Goal: Transaction & Acquisition: Purchase product/service

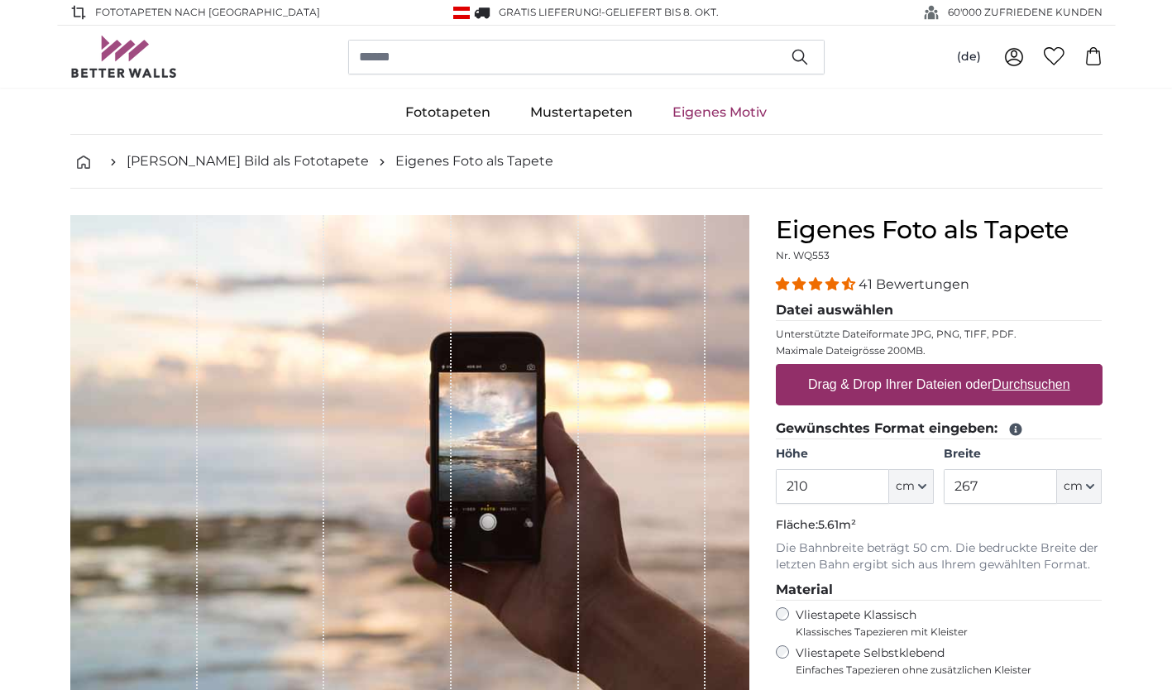
type input "210"
click at [985, 490] on input "267" at bounding box center [999, 486] width 113 height 35
type input "260"
click at [1018, 388] on u "Durchsuchen" at bounding box center [1030, 384] width 78 height 14
click at [1018, 369] on input "Drag & Drop Ihrer Dateien oder Durchsuchen" at bounding box center [939, 366] width 327 height 5
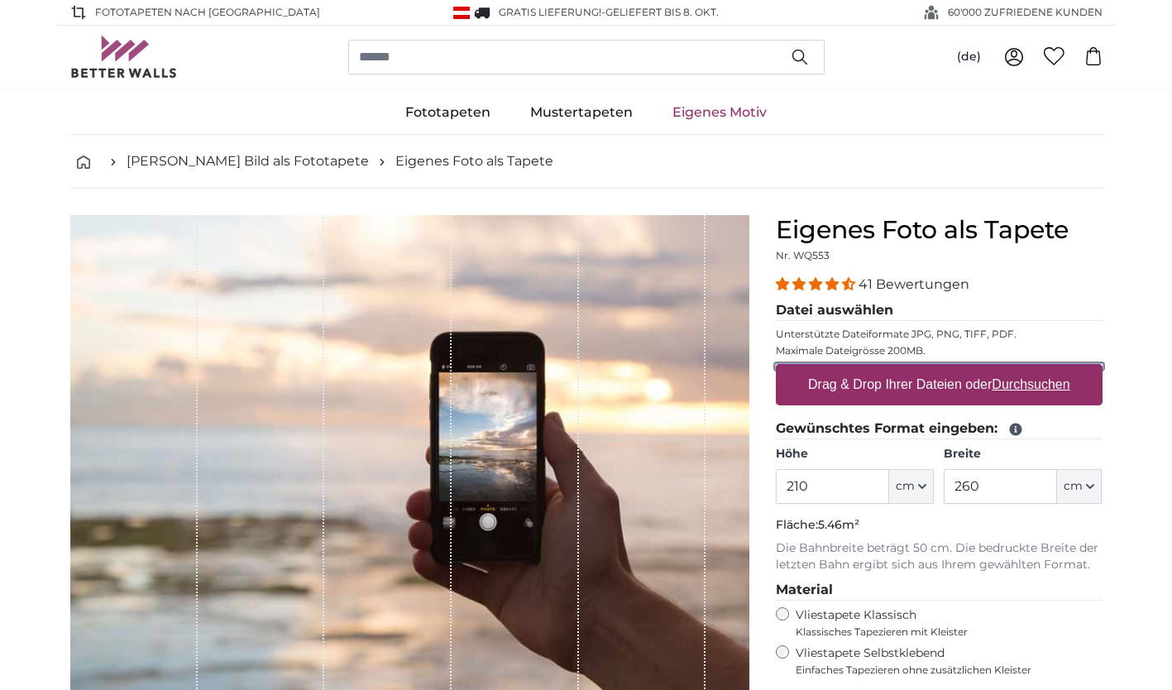
type input "**********"
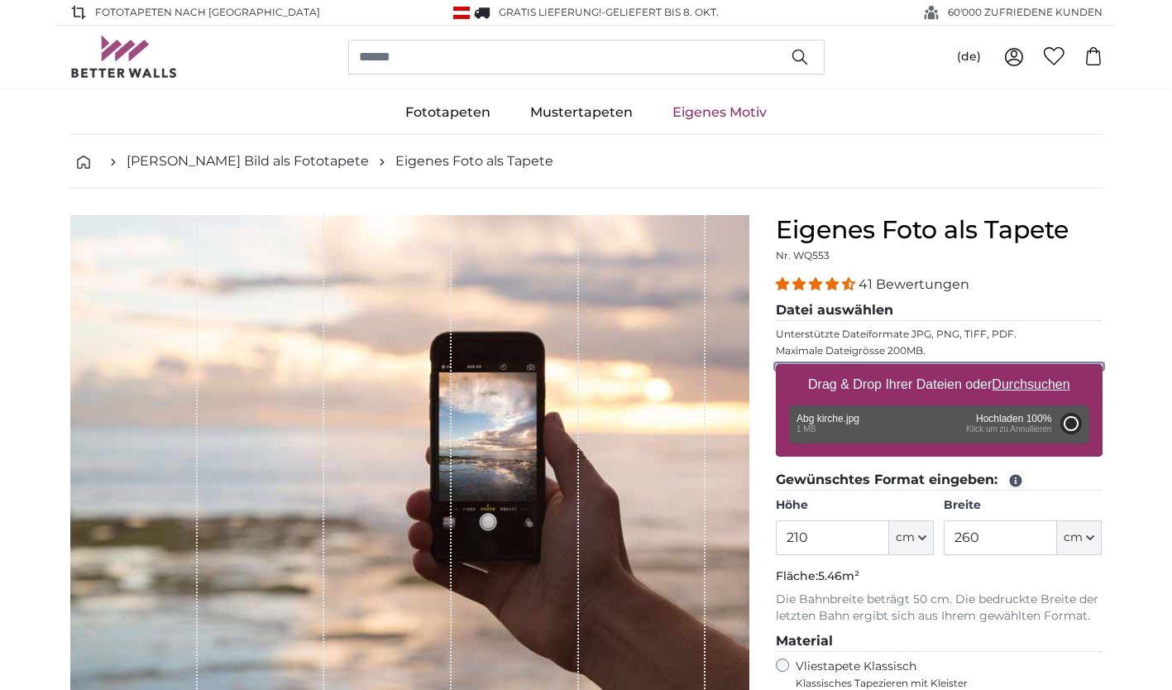
type input "163"
type input "260.8"
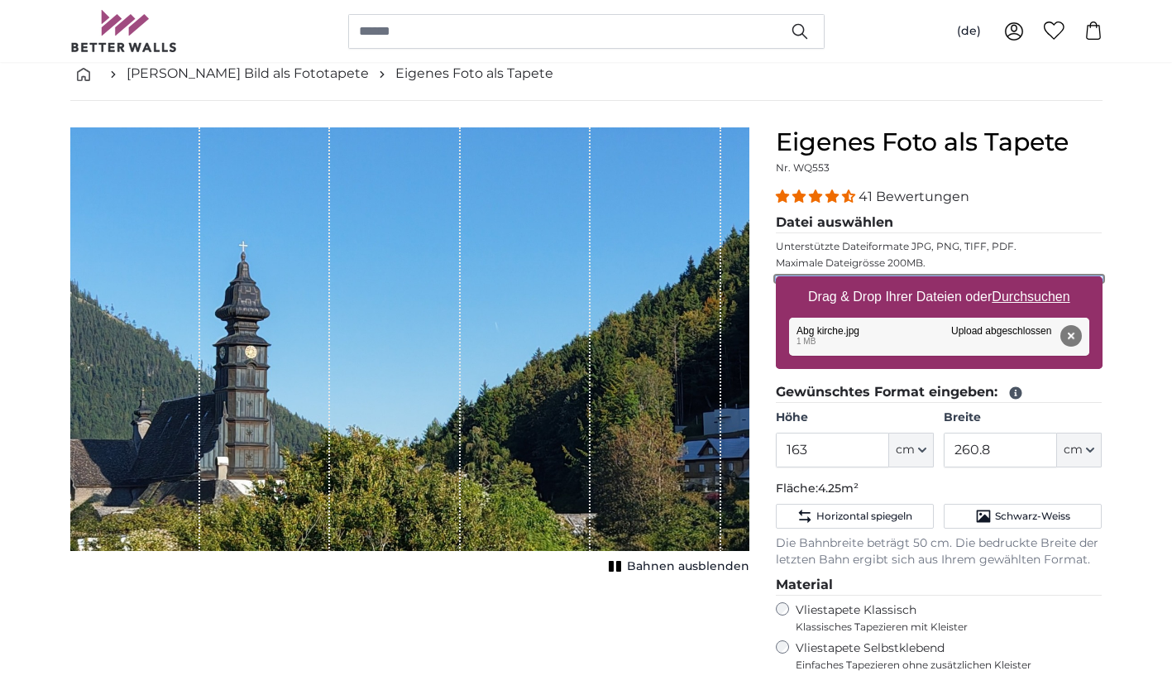
scroll to position [88, 0]
click at [548, 384] on div "1 of 1" at bounding box center [526, 339] width 130 height 424
drag, startPoint x: 548, startPoint y: 384, endPoint x: 1040, endPoint y: 302, distance: 498.9
click at [1040, 302] on u "Durchsuchen" at bounding box center [1030, 296] width 78 height 14
click at [1040, 281] on input "Drag & Drop Ihrer Dateien oder Durchsuchen" at bounding box center [939, 278] width 327 height 5
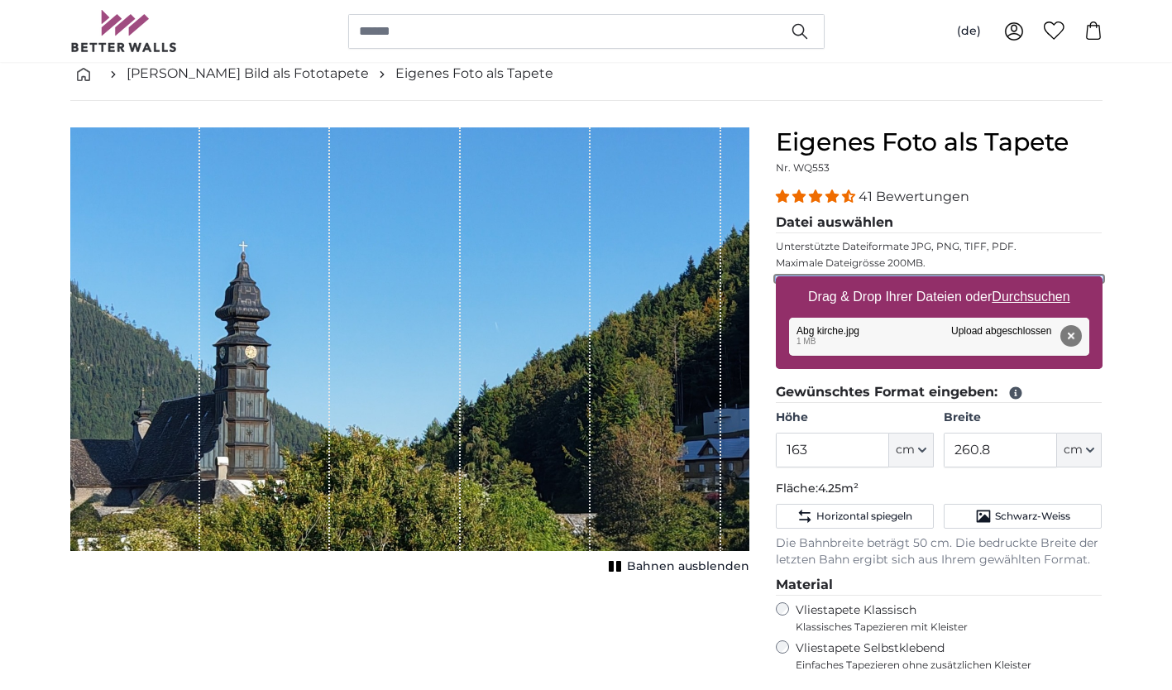
type input "**********"
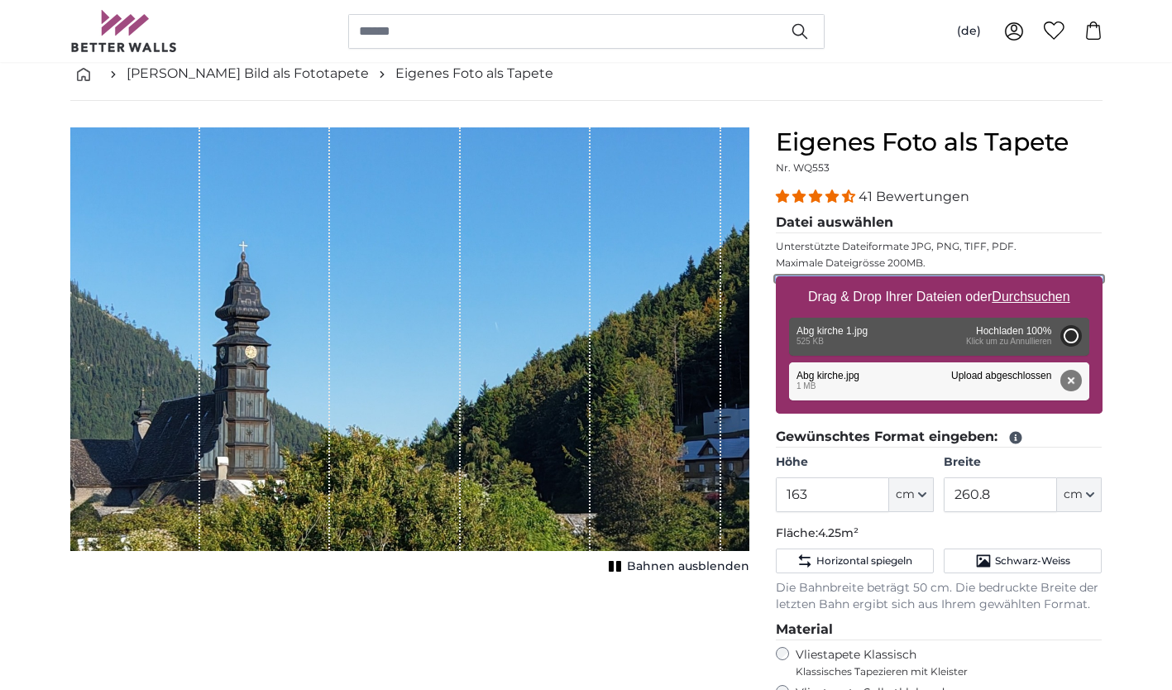
type input "97"
type input "171.7"
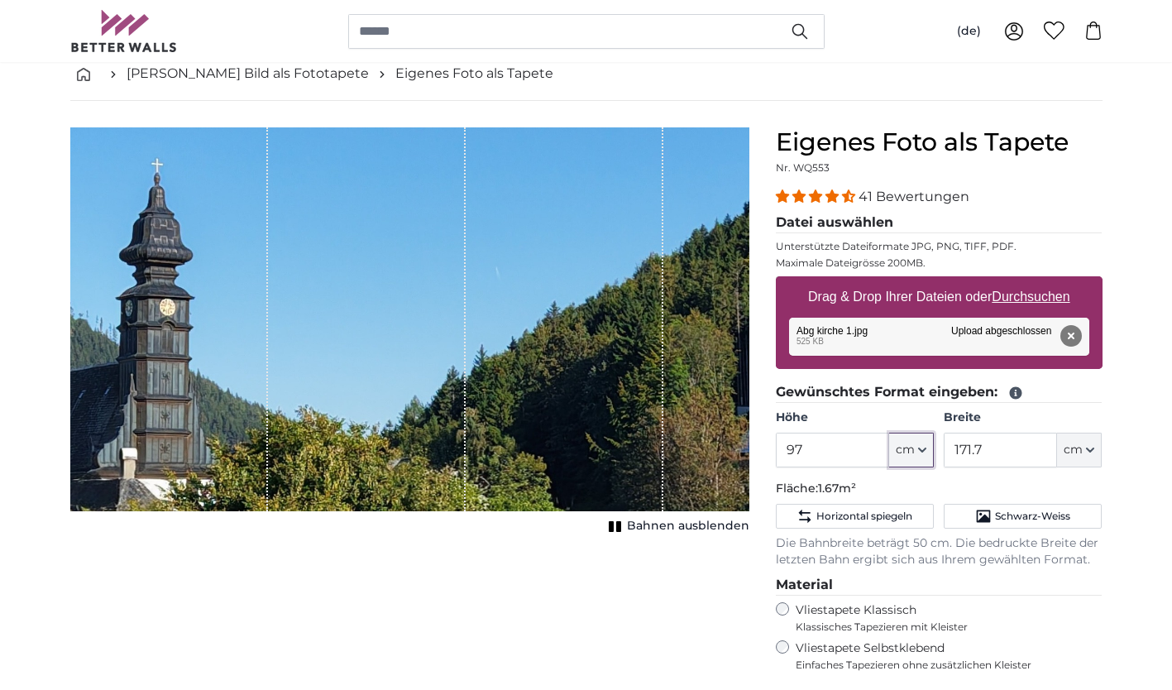
click at [925, 446] on icon "button" at bounding box center [922, 450] width 8 height 8
drag, startPoint x: 925, startPoint y: 446, endPoint x: 815, endPoint y: 447, distance: 110.0
click at [815, 447] on div "97 ft cm Centimeter (cm) Inches (inch) Feet (ft. in.)" at bounding box center [855, 449] width 158 height 35
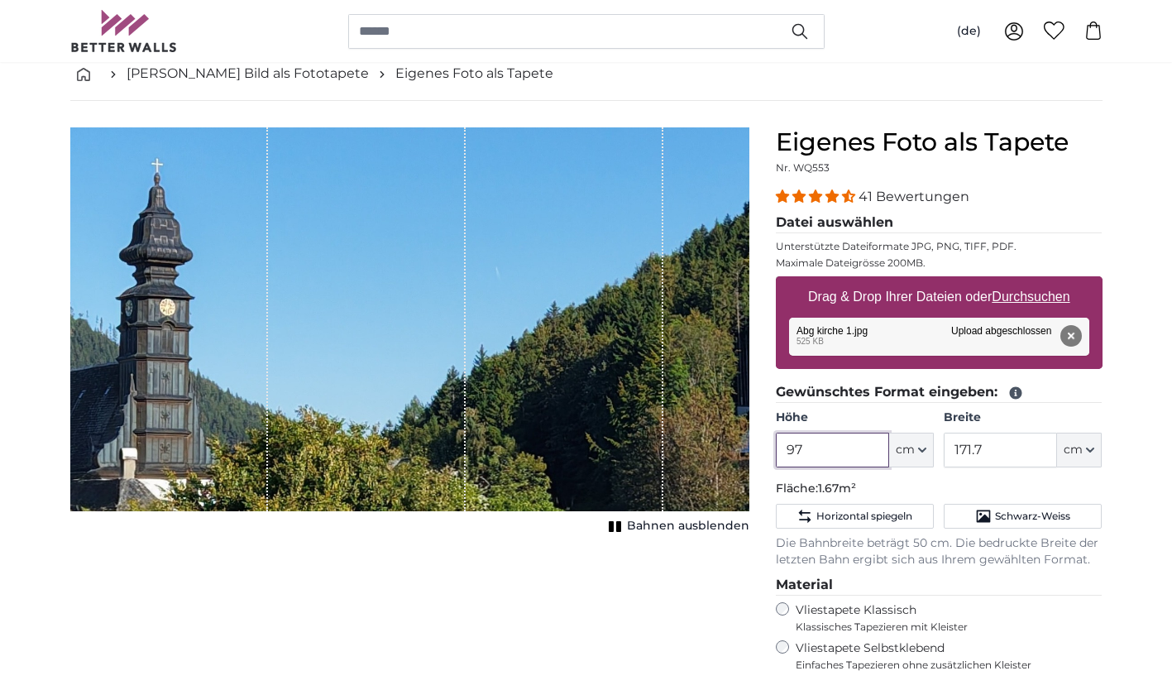
click at [815, 447] on input "97" at bounding box center [832, 449] width 113 height 35
type input "9"
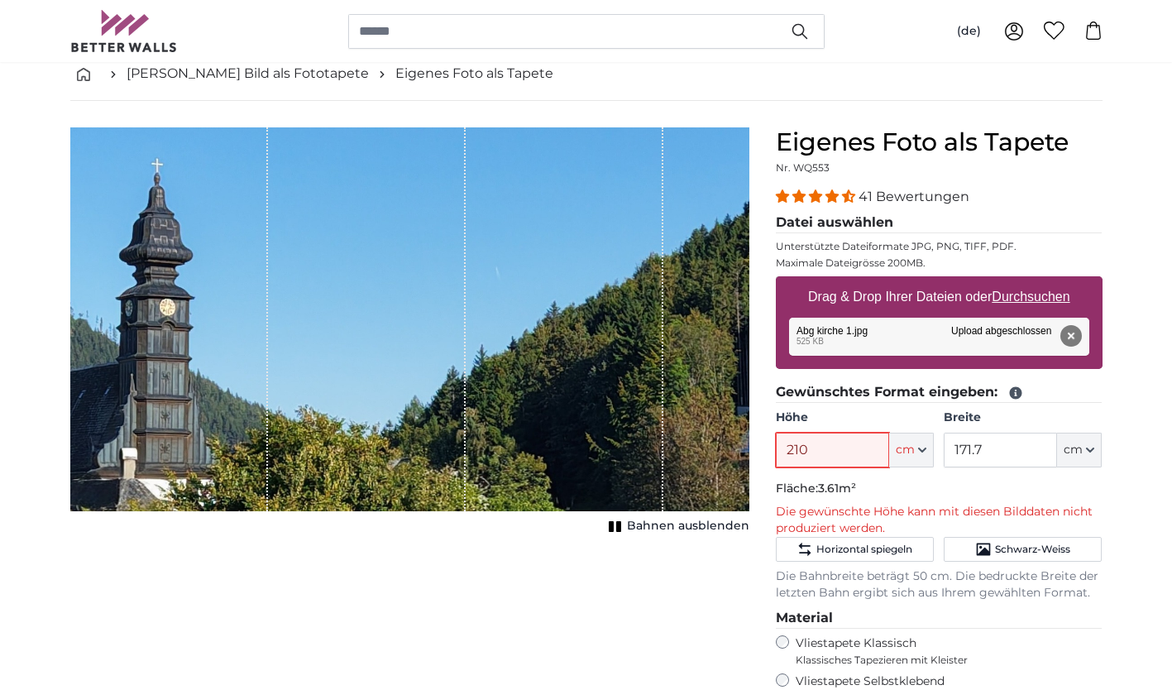
type input "210"
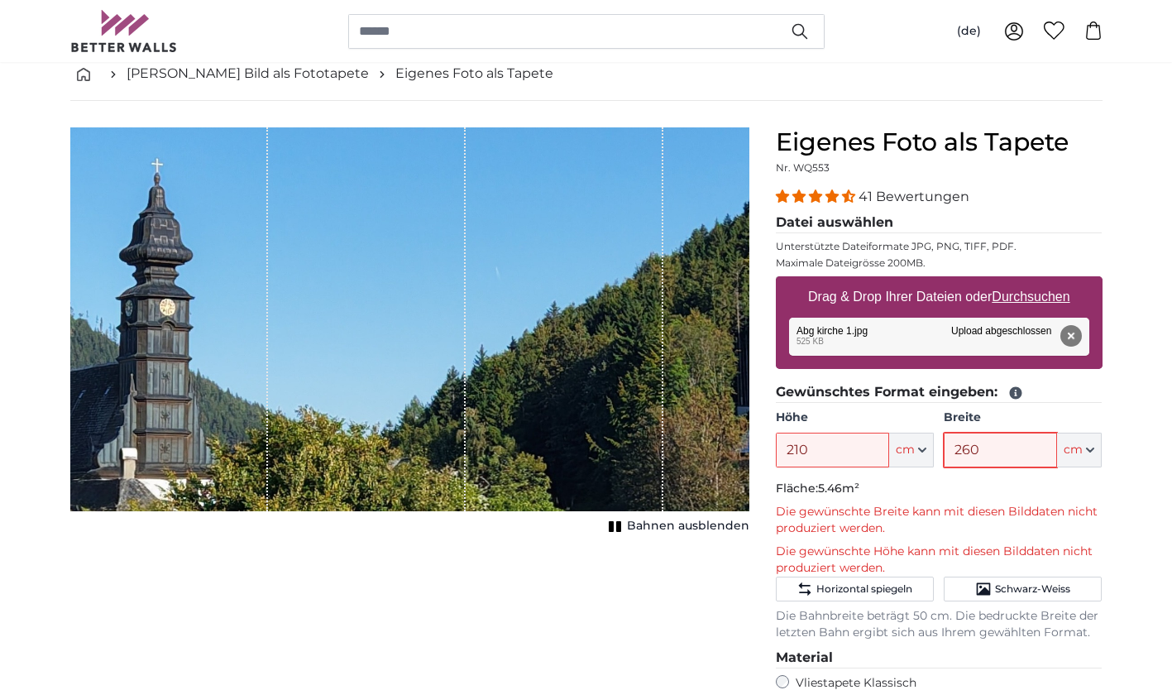
type input "260"
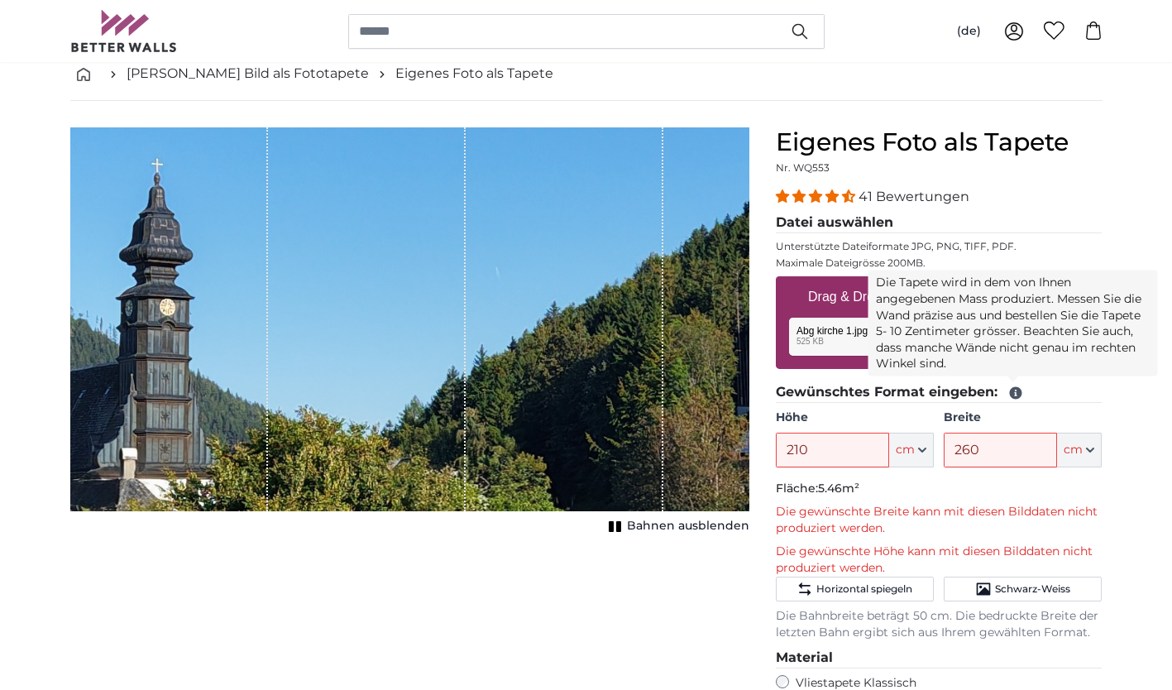
click at [1011, 394] on icon at bounding box center [1015, 393] width 12 height 12
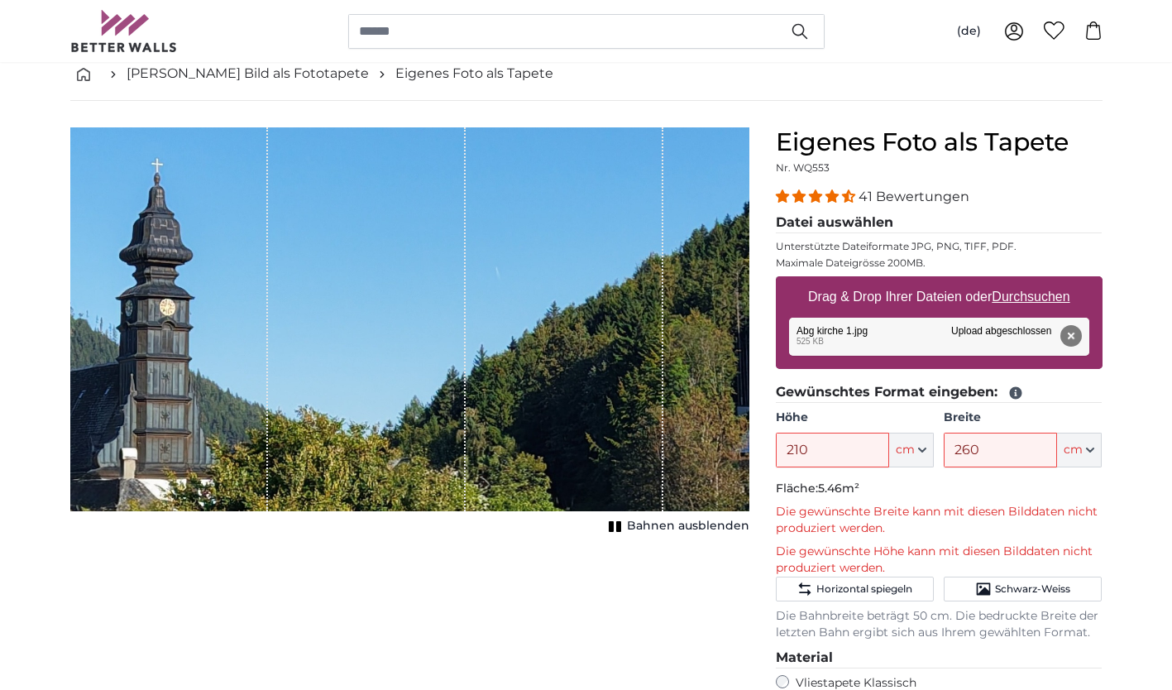
click at [918, 494] on p "Fläche: 5.46m²" at bounding box center [939, 488] width 327 height 17
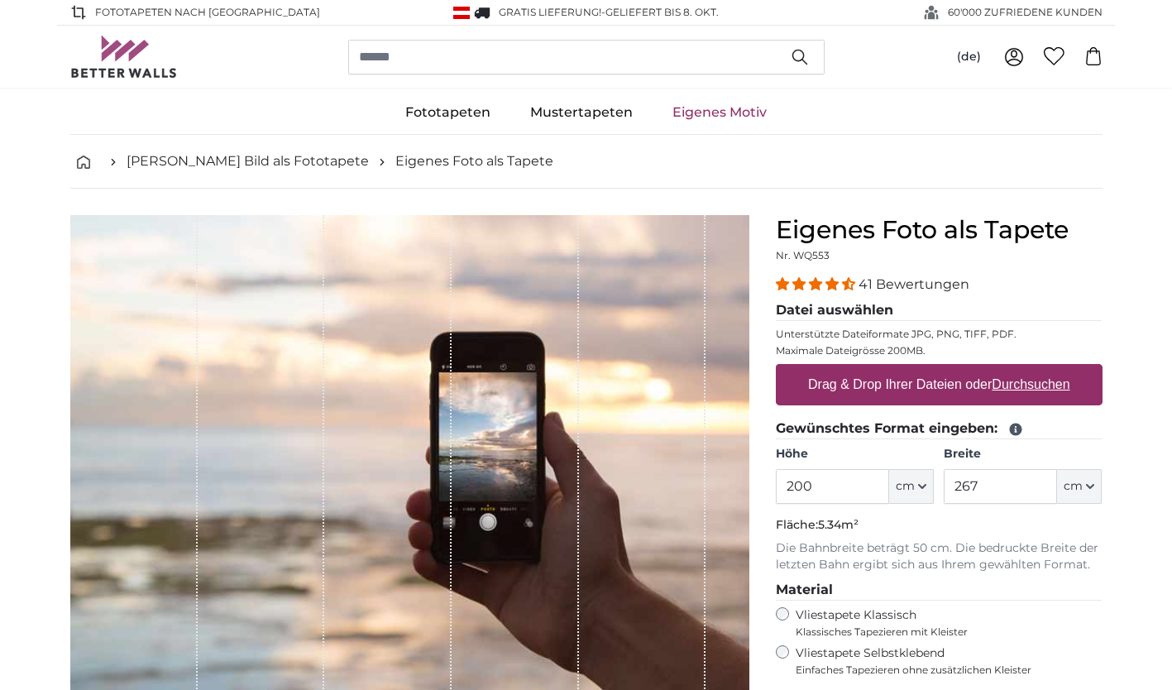
click at [1025, 389] on u "Durchsuchen" at bounding box center [1030, 384] width 78 height 14
click at [1025, 369] on input "Drag & Drop Ihrer Dateien oder Durchsuchen" at bounding box center [939, 366] width 327 height 5
type input "**********"
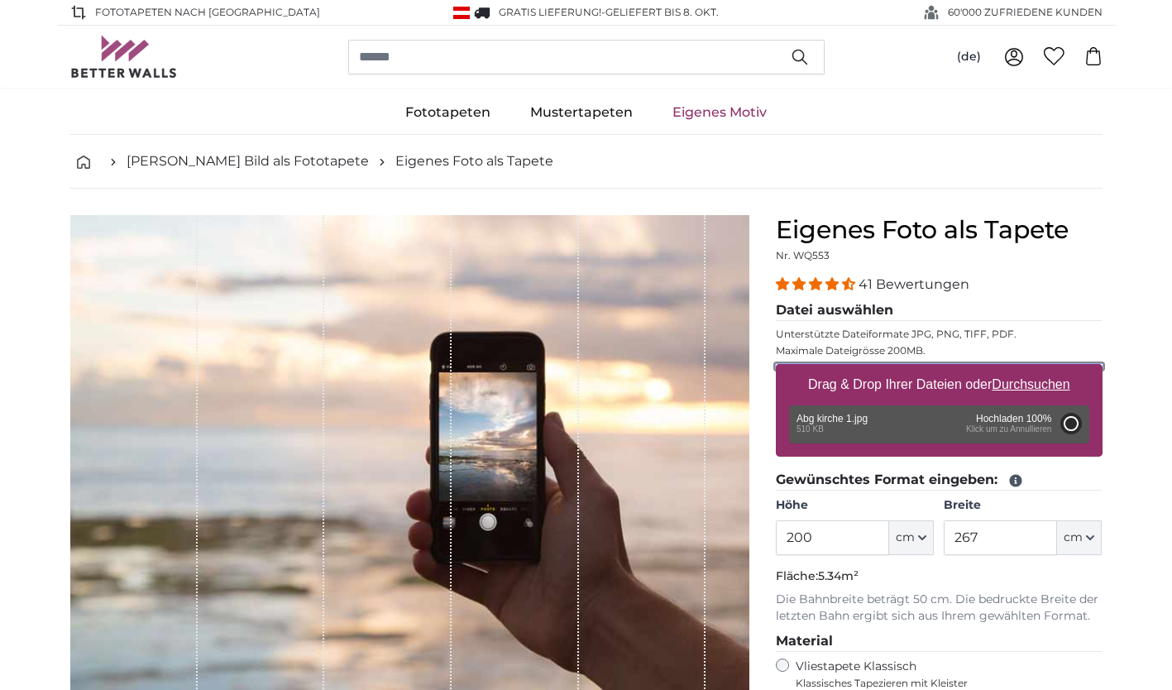
type input "101"
type input "170.7"
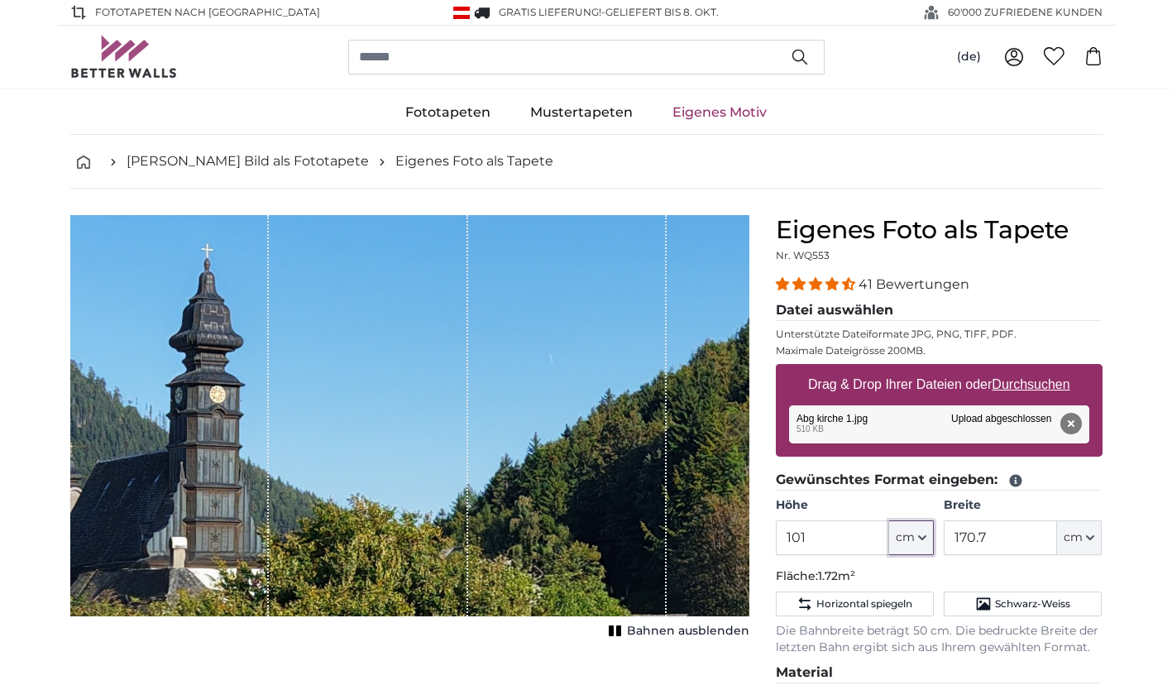
click at [924, 533] on icon "button" at bounding box center [922, 537] width 8 height 8
drag, startPoint x: 838, startPoint y: 536, endPoint x: 762, endPoint y: 541, distance: 76.2
click at [762, 541] on div "Eigenes Foto als Tapete Nr. WQ553 41 Bewertungen Datei auswählen Unterstützte D…" at bounding box center [938, 629] width 353 height 828
type input "200"
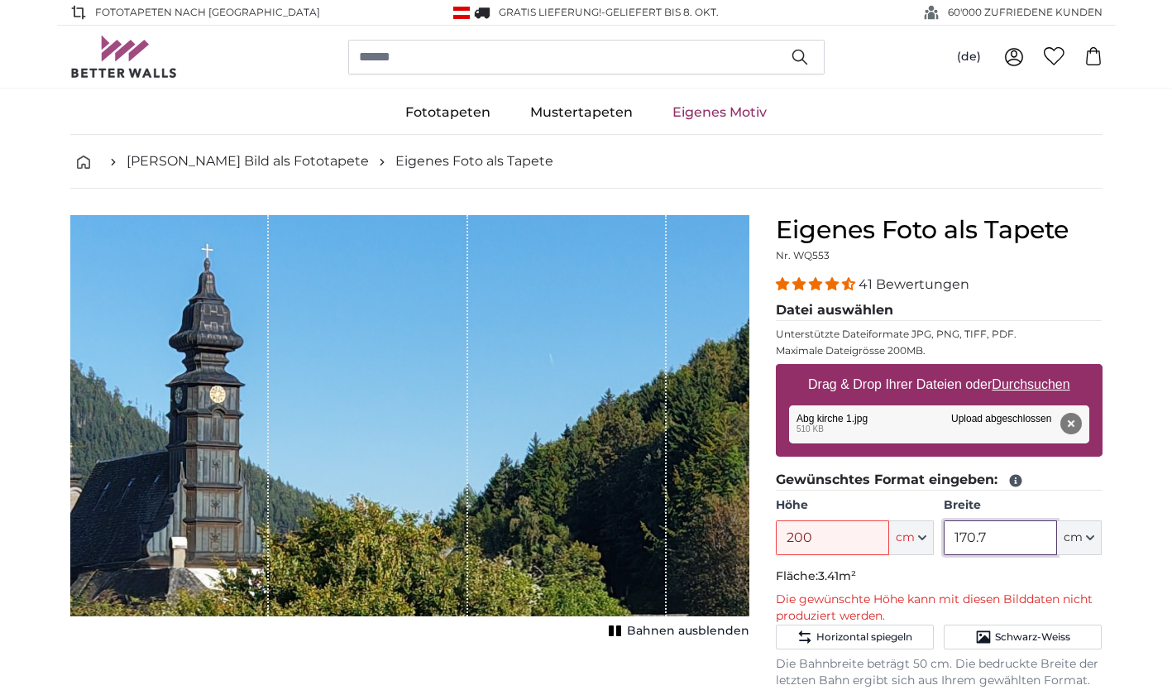
drag, startPoint x: 1007, startPoint y: 541, endPoint x: 934, endPoint y: 539, distance: 73.6
click at [934, 539] on div "Höhe 200 ft cm Centimeter (cm) Inches (inch) Feet (ft. in.) Breite 170.7 ft cm …" at bounding box center [939, 526] width 327 height 58
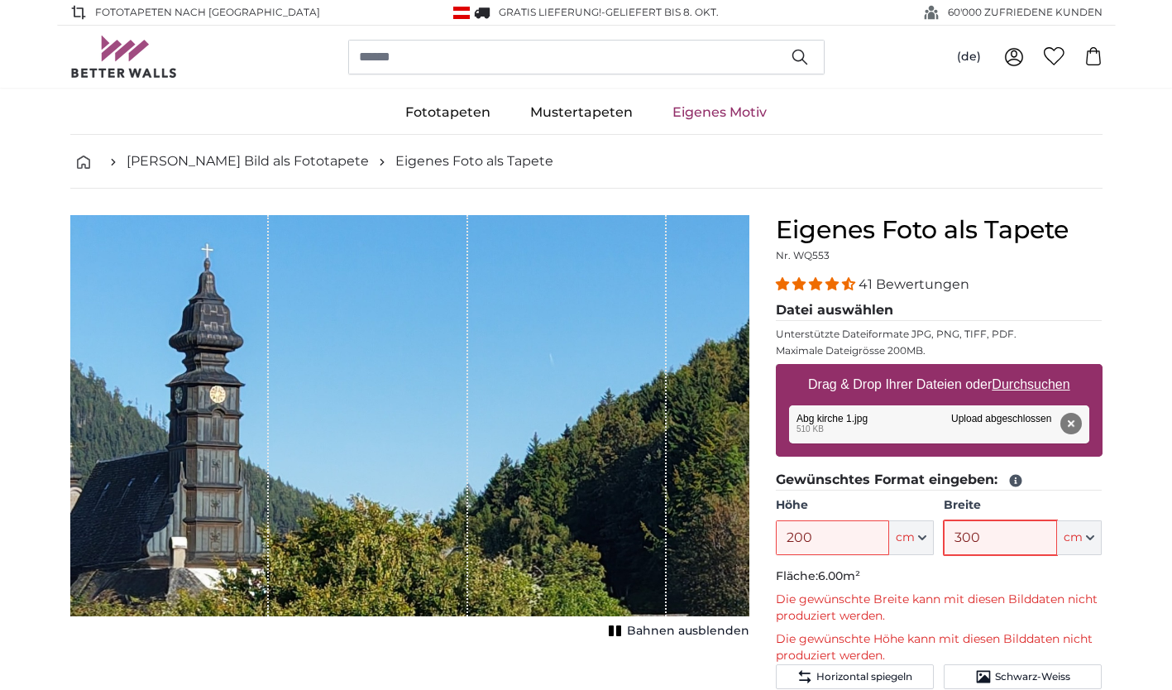
type input "300"
